Goal: Information Seeking & Learning: Learn about a topic

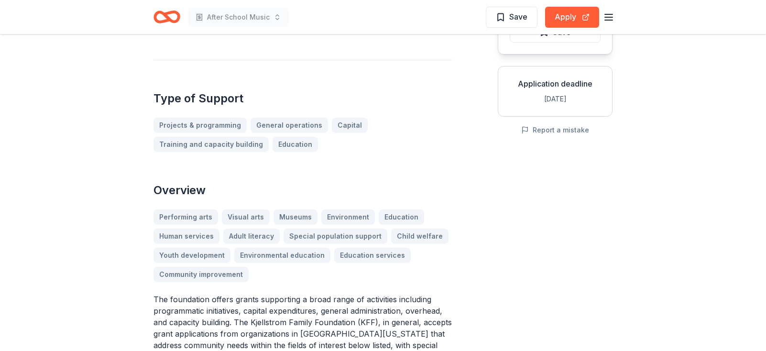
scroll to position [144, 0]
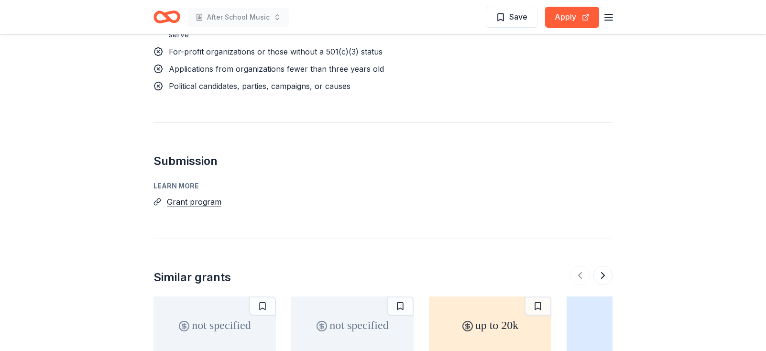
scroll to position [1012, 0]
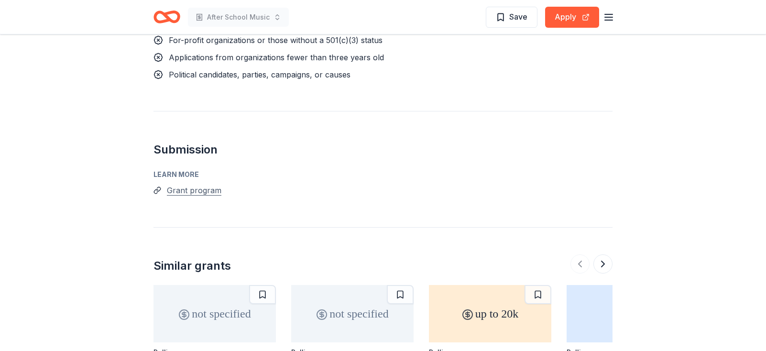
click at [196, 191] on button "Grant program" at bounding box center [194, 190] width 55 height 12
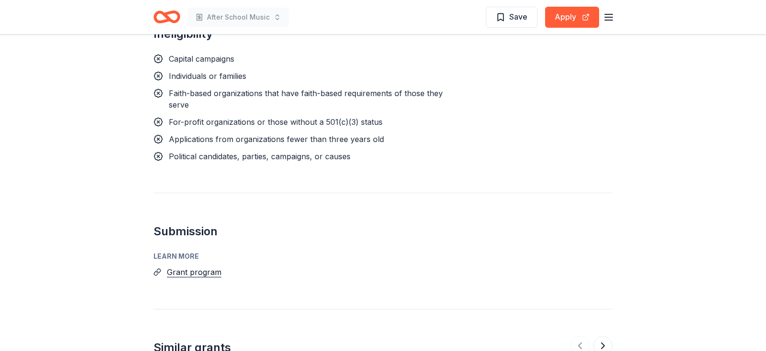
scroll to position [894, 0]
